Goal: Navigation & Orientation: Find specific page/section

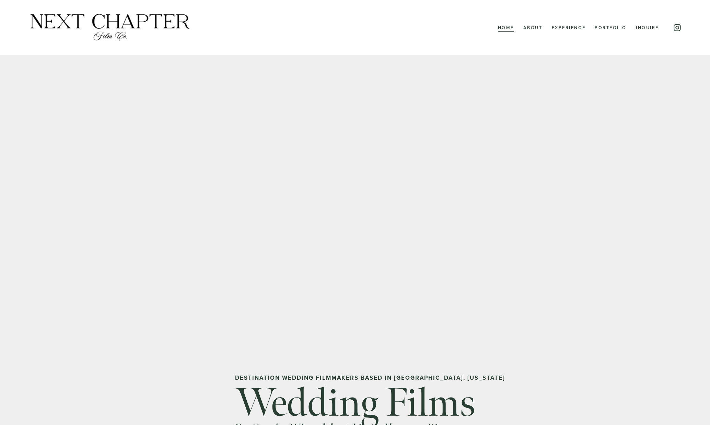
click at [525, 32] on link "About" at bounding box center [532, 27] width 19 height 9
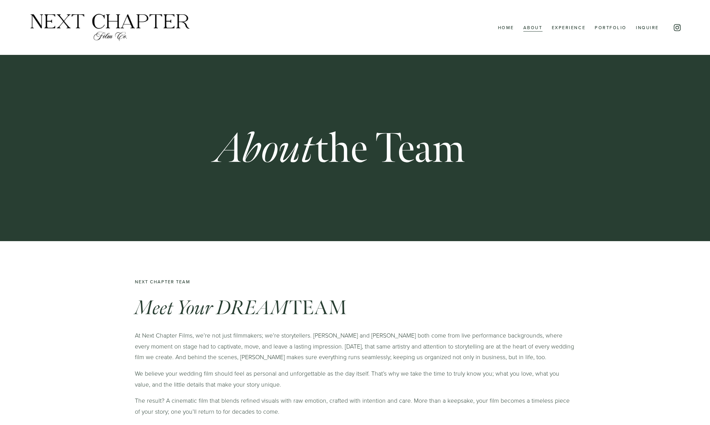
click at [557, 28] on link "Experience" at bounding box center [569, 27] width 34 height 9
